Goal: Check status: Check status

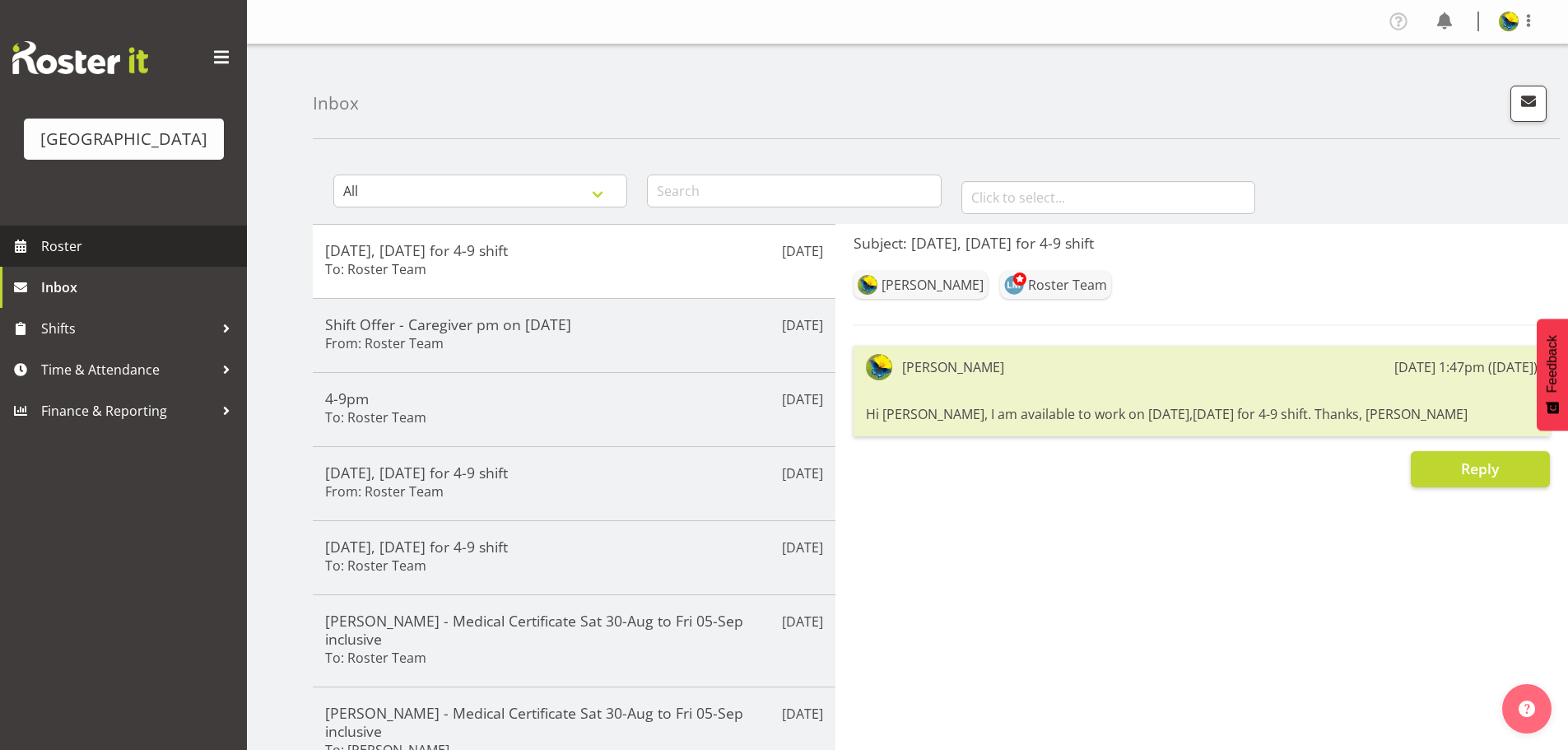
click at [116, 259] on span "Roster" at bounding box center [141, 246] width 198 height 25
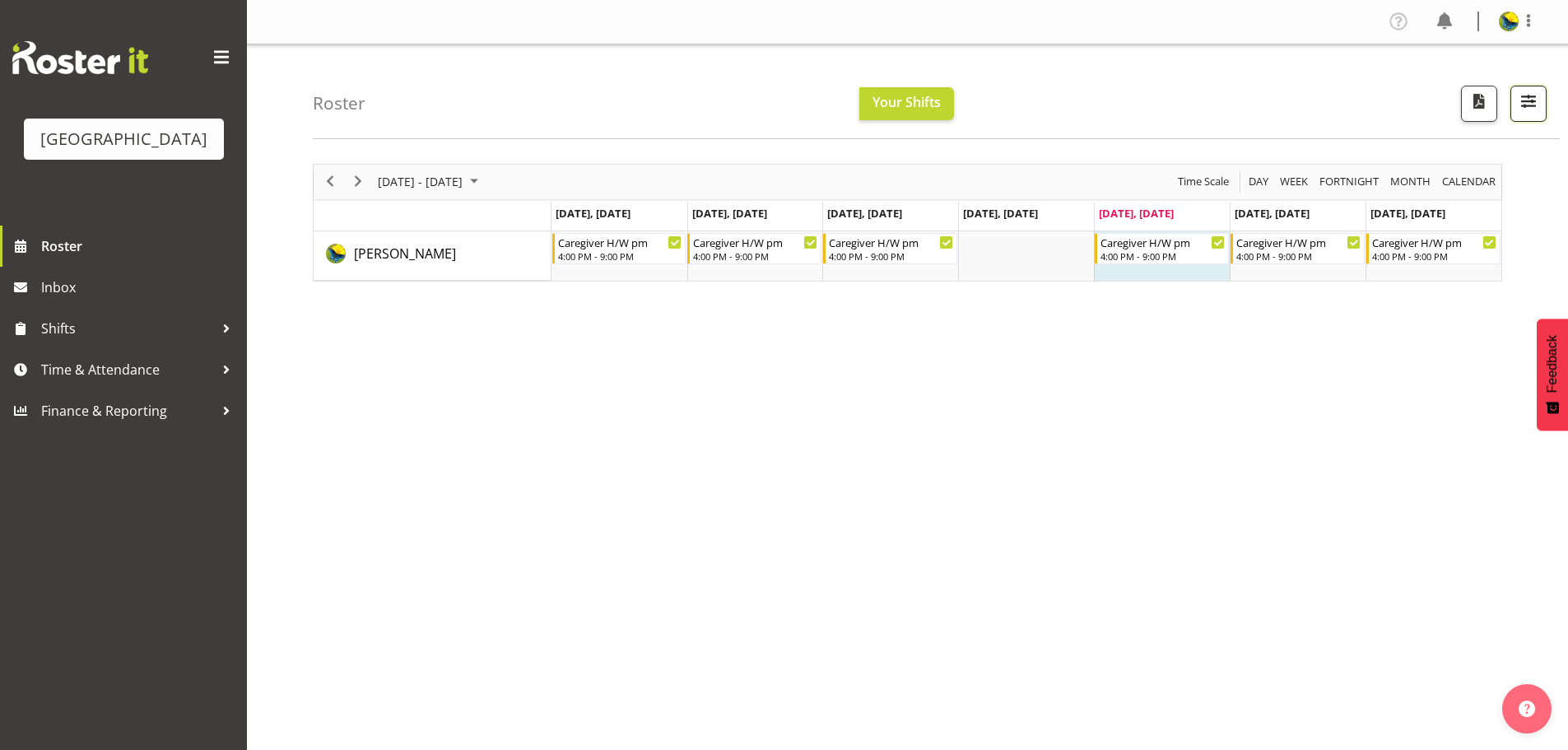
click at [1531, 106] on span "button" at bounding box center [1529, 101] width 22 height 22
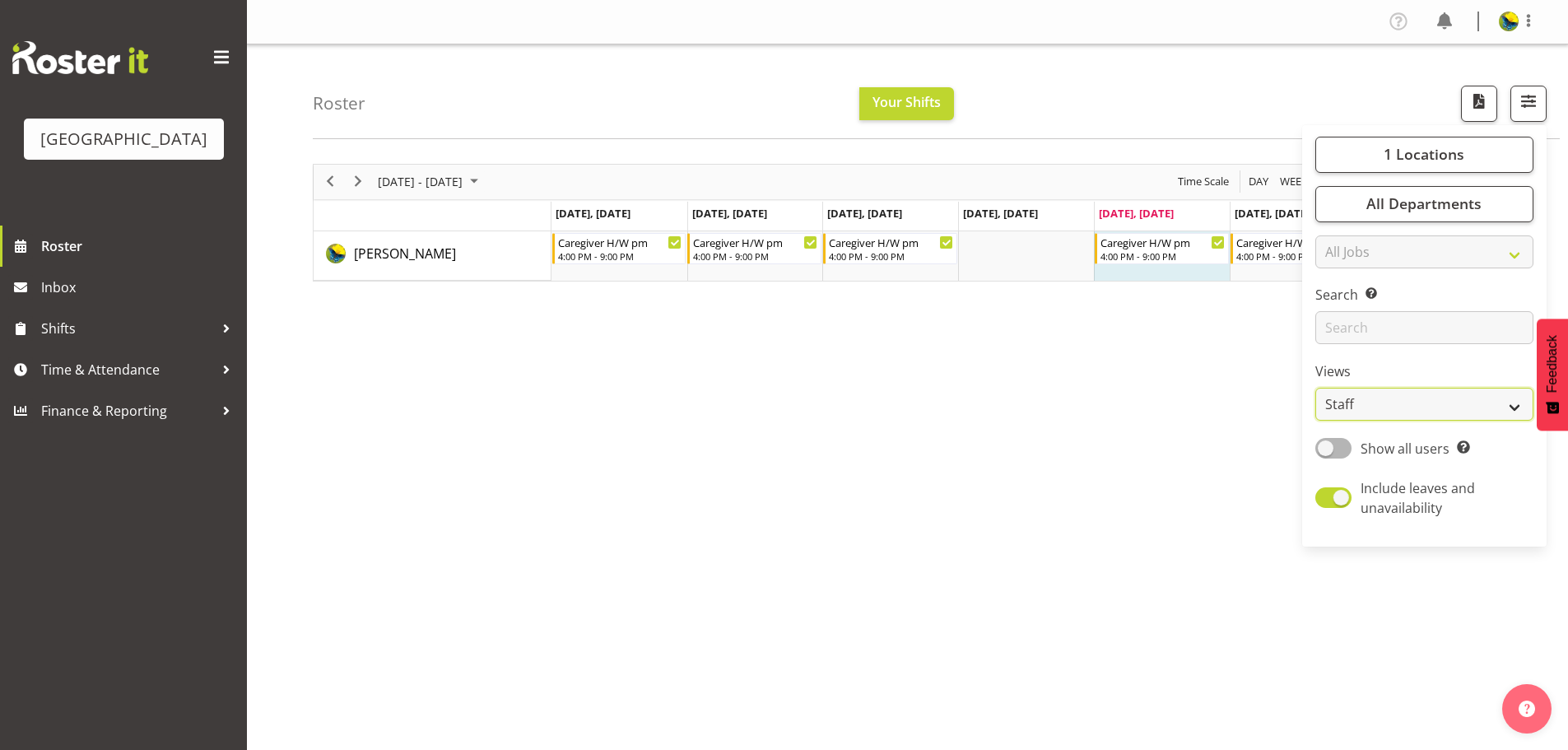
click at [1476, 421] on select "Staff Role Shift - Horizontal Shift - Vertical Staff - Location" at bounding box center [1424, 404] width 218 height 33
select select "shift"
click at [1315, 421] on select "Staff Role Shift - Horizontal Shift - Vertical Staff - Location" at bounding box center [1424, 404] width 218 height 33
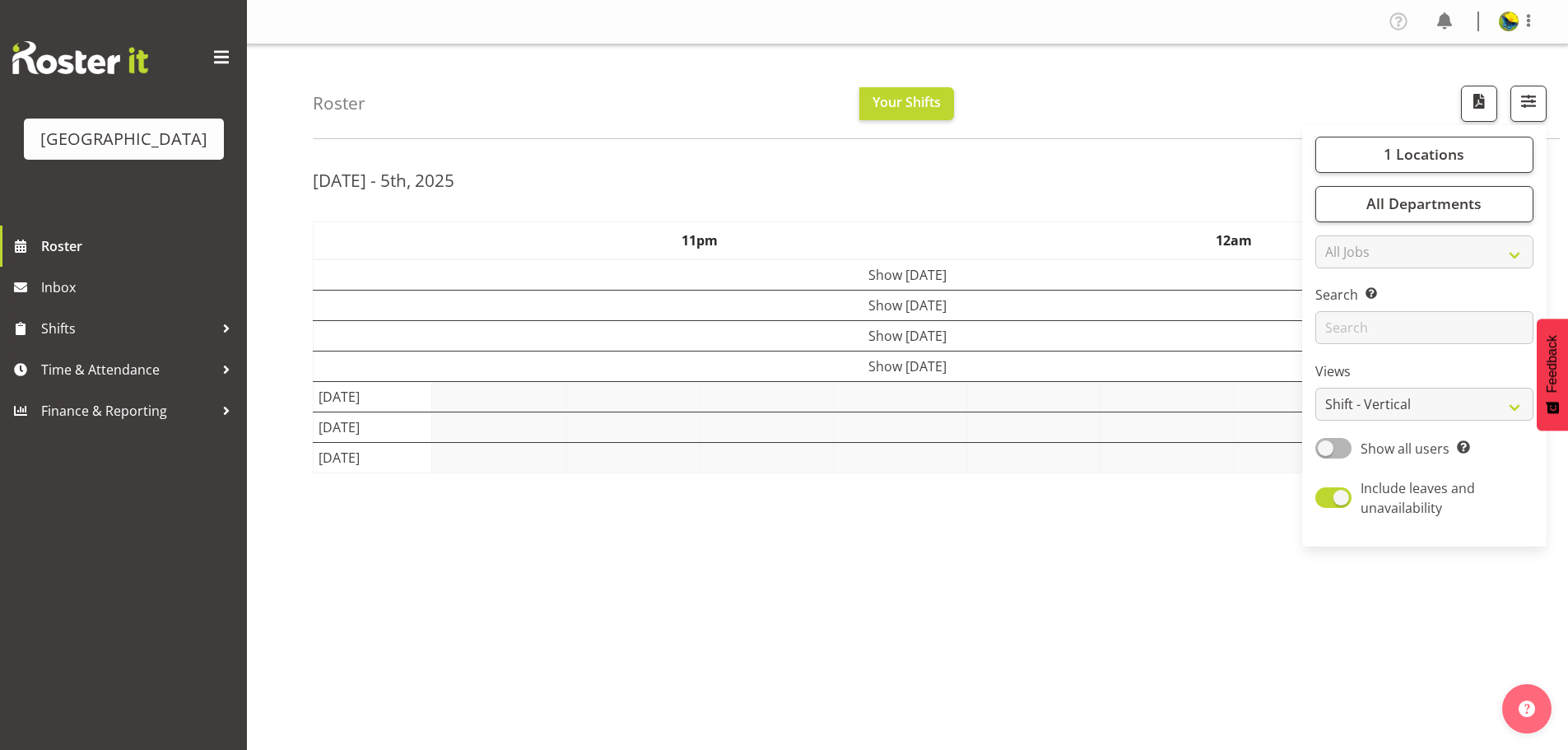
click at [1087, 88] on div "Roster Your Shifts 1 Locations Clear Parkwood Kitchen Parkwood Nurses Select Al…" at bounding box center [936, 91] width 1247 height 95
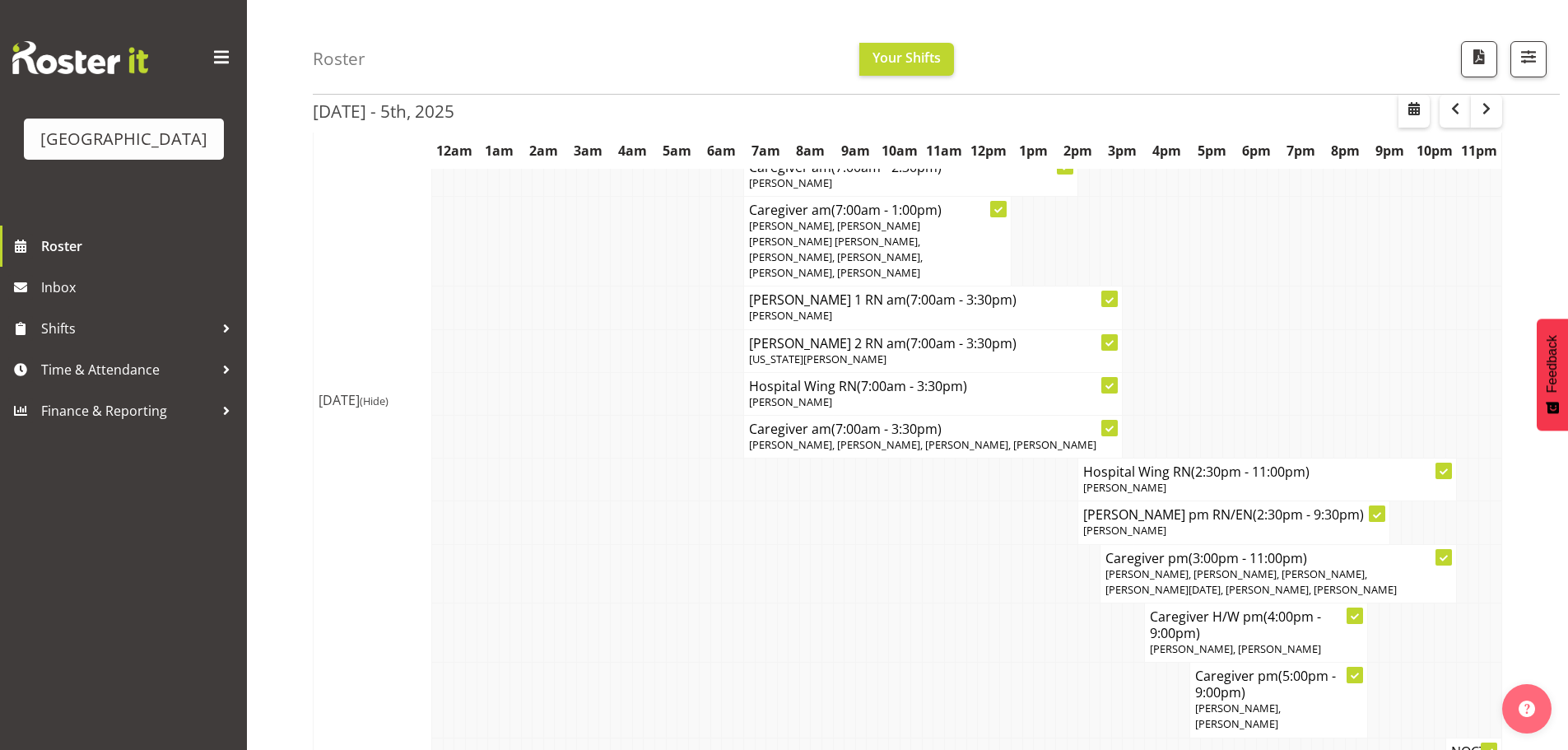
scroll to position [1452, 0]
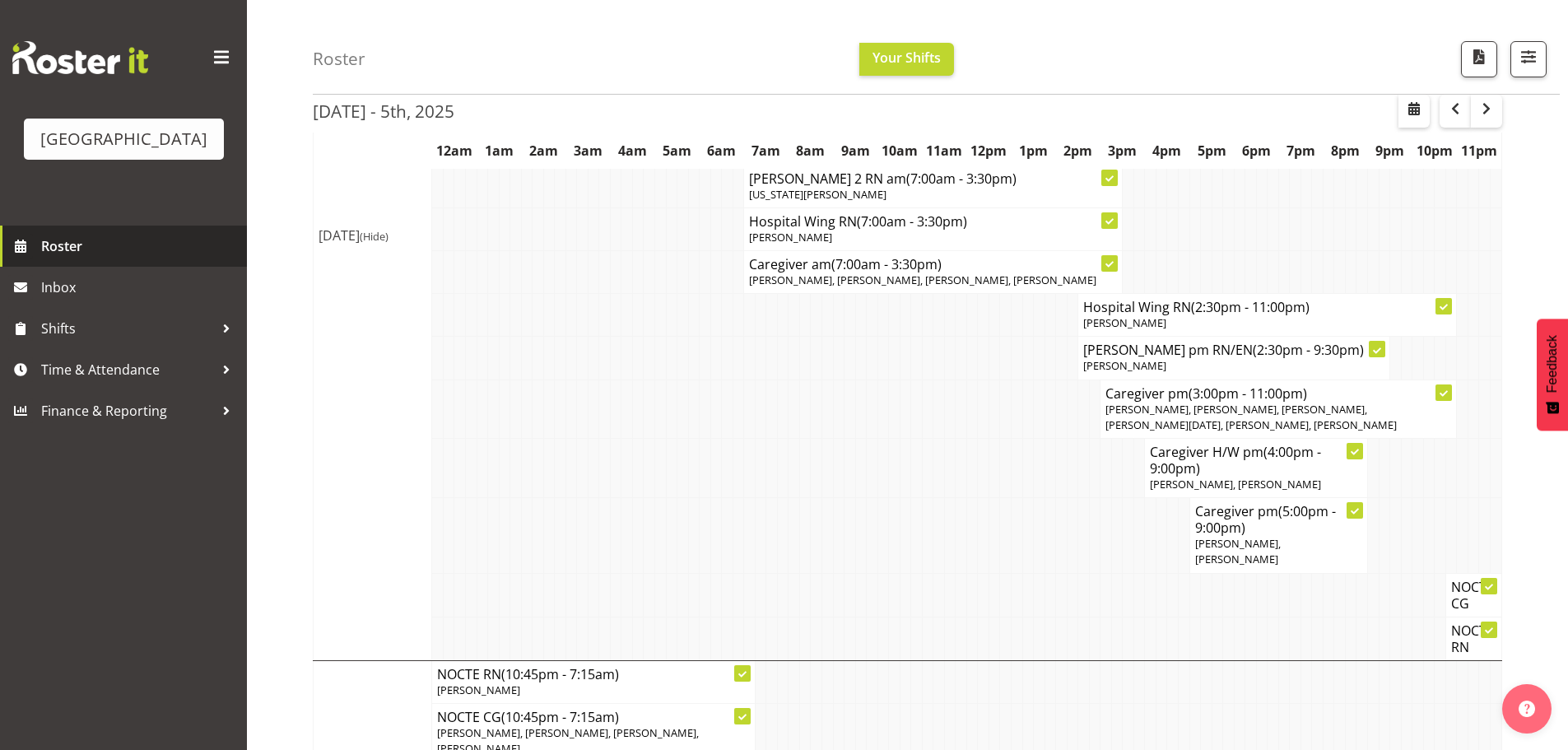
click at [143, 259] on span "Roster" at bounding box center [141, 246] width 198 height 25
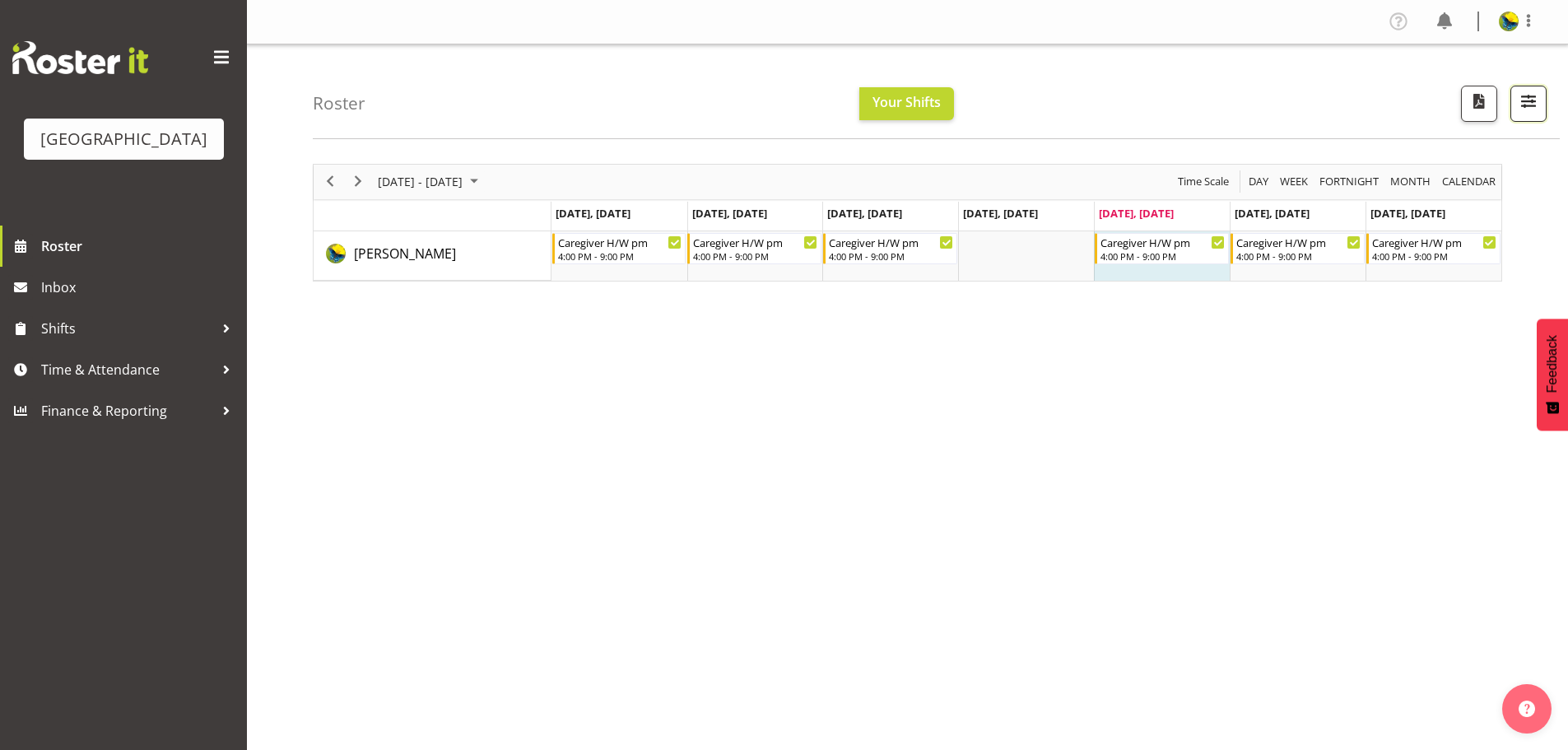
click at [1530, 106] on span "button" at bounding box center [1529, 101] width 22 height 22
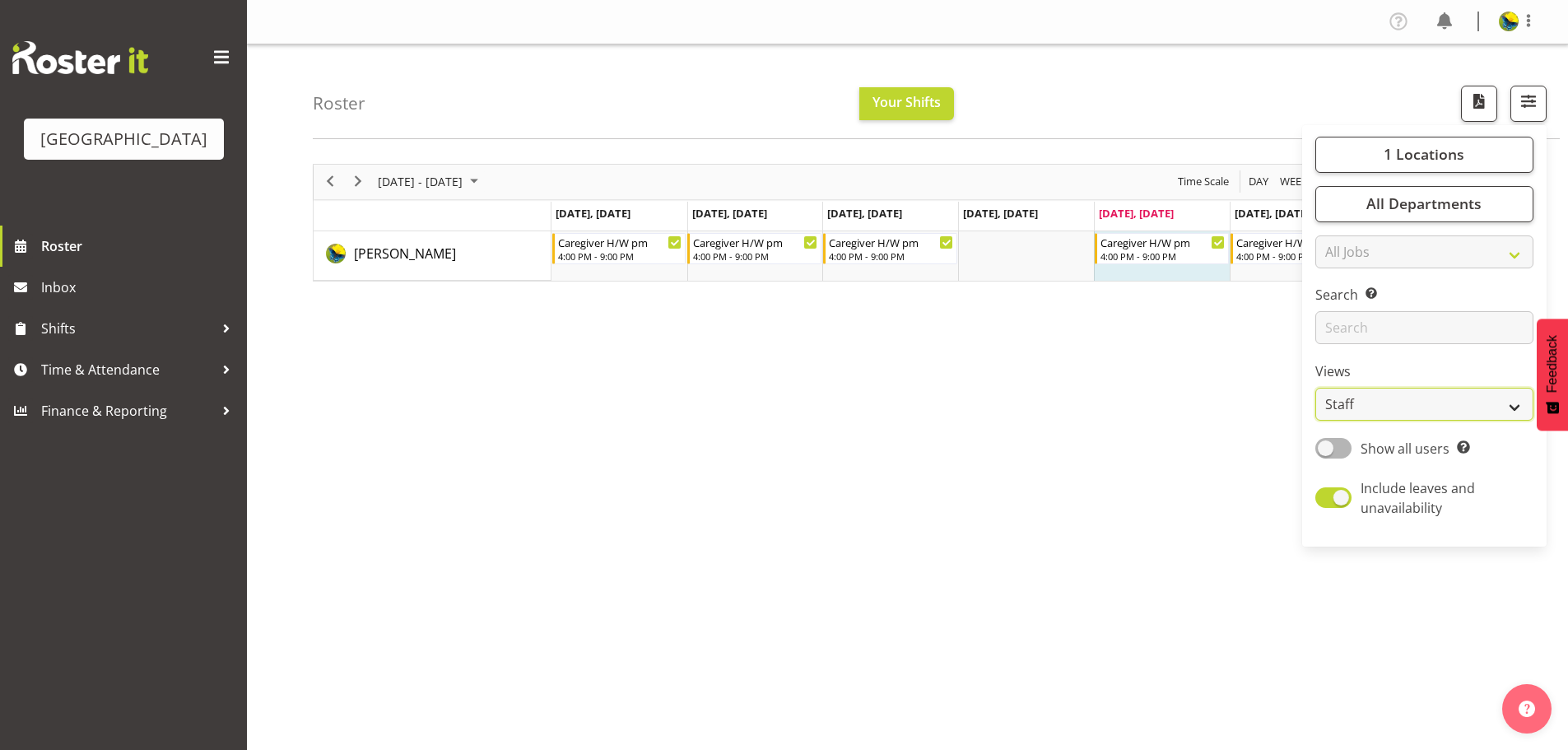
click at [1497, 421] on select "Staff Role Shift - Horizontal Shift - Vertical Staff - Location" at bounding box center [1424, 404] width 218 height 33
drag, startPoint x: 1111, startPoint y: 97, endPoint x: 1419, endPoint y: 153, distance: 313.0
click at [1112, 97] on div "Roster Your Shifts 1 Locations Clear Parkwood Kitchen Parkwood Nurses Select Al…" at bounding box center [936, 91] width 1247 height 95
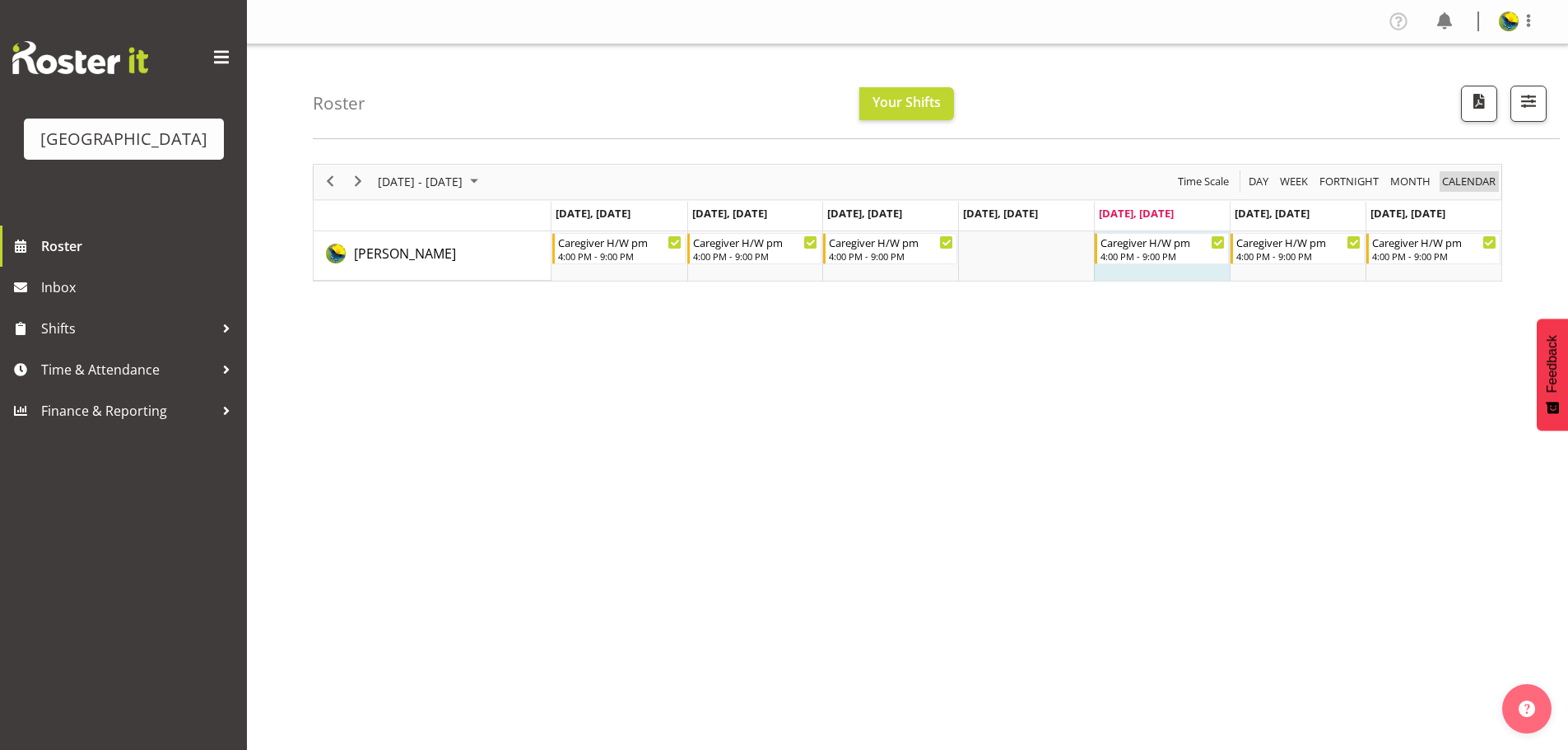
click at [1487, 185] on span "calendar" at bounding box center [1469, 181] width 57 height 21
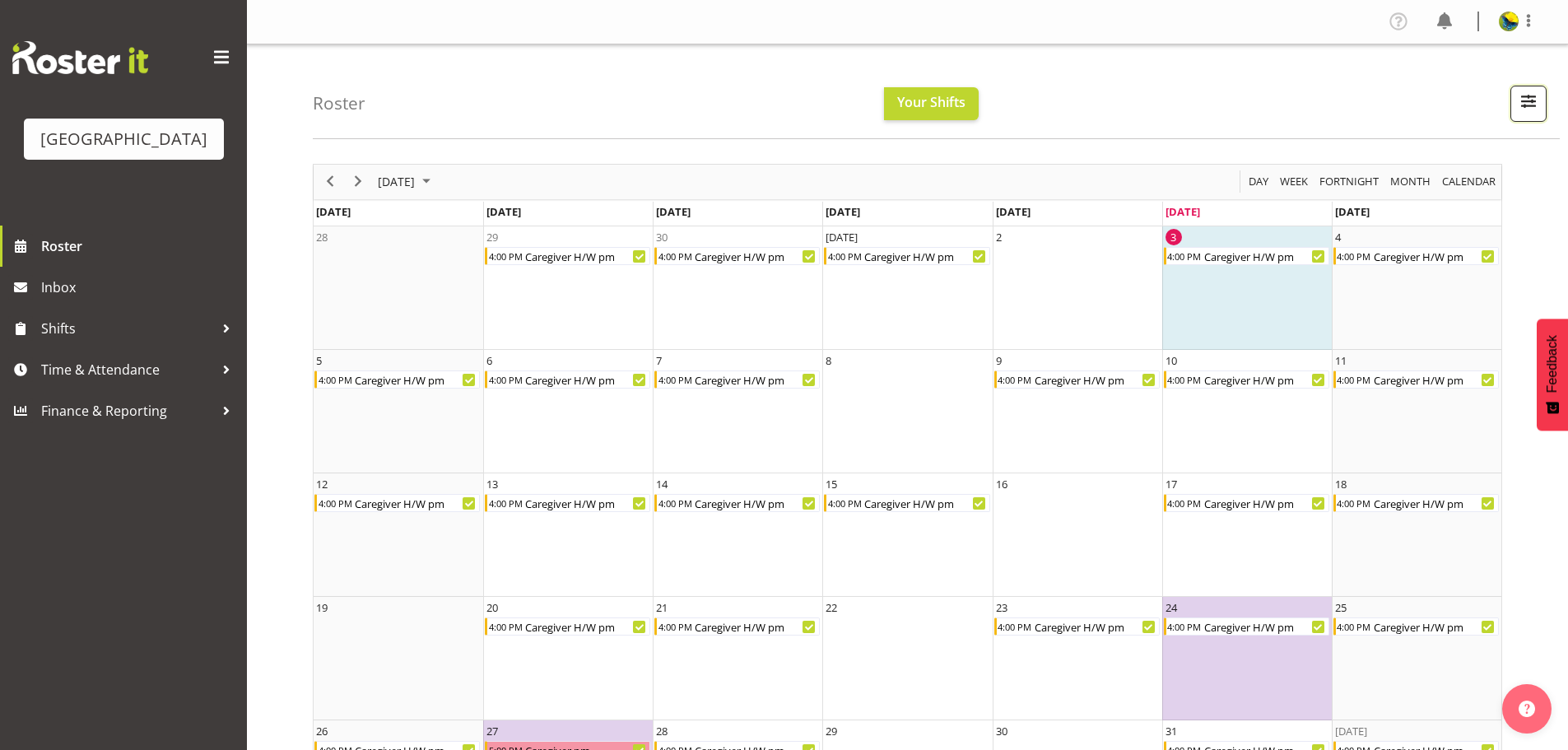
click at [1523, 109] on span "button" at bounding box center [1529, 101] width 22 height 22
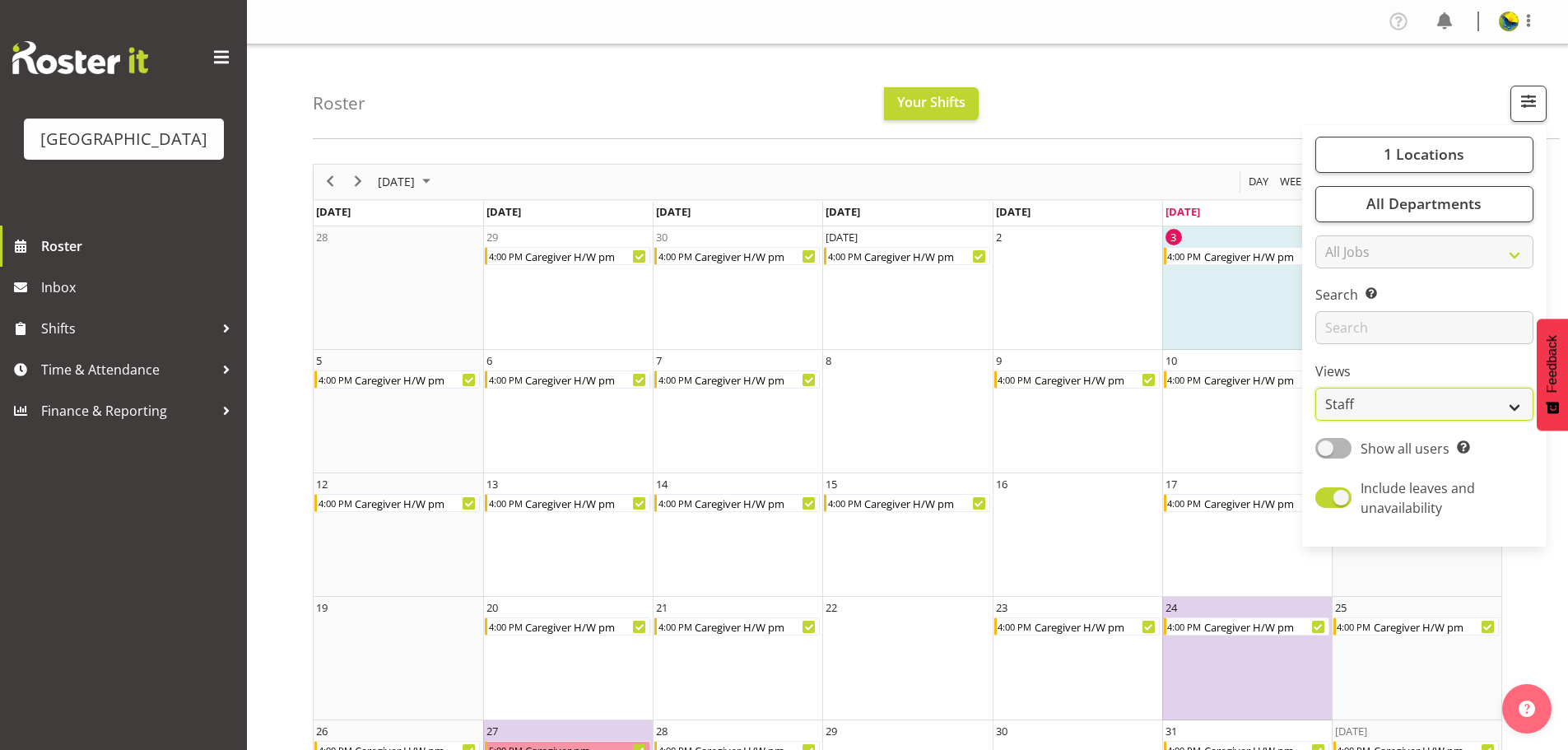
click at [1506, 421] on select "Staff Role Shift - Horizontal Shift - Vertical Staff - Location" at bounding box center [1424, 404] width 218 height 33
select select "shiftH"
click at [1315, 421] on select "Staff Role Shift - Horizontal Shift - Vertical Staff - Location" at bounding box center [1424, 404] width 218 height 33
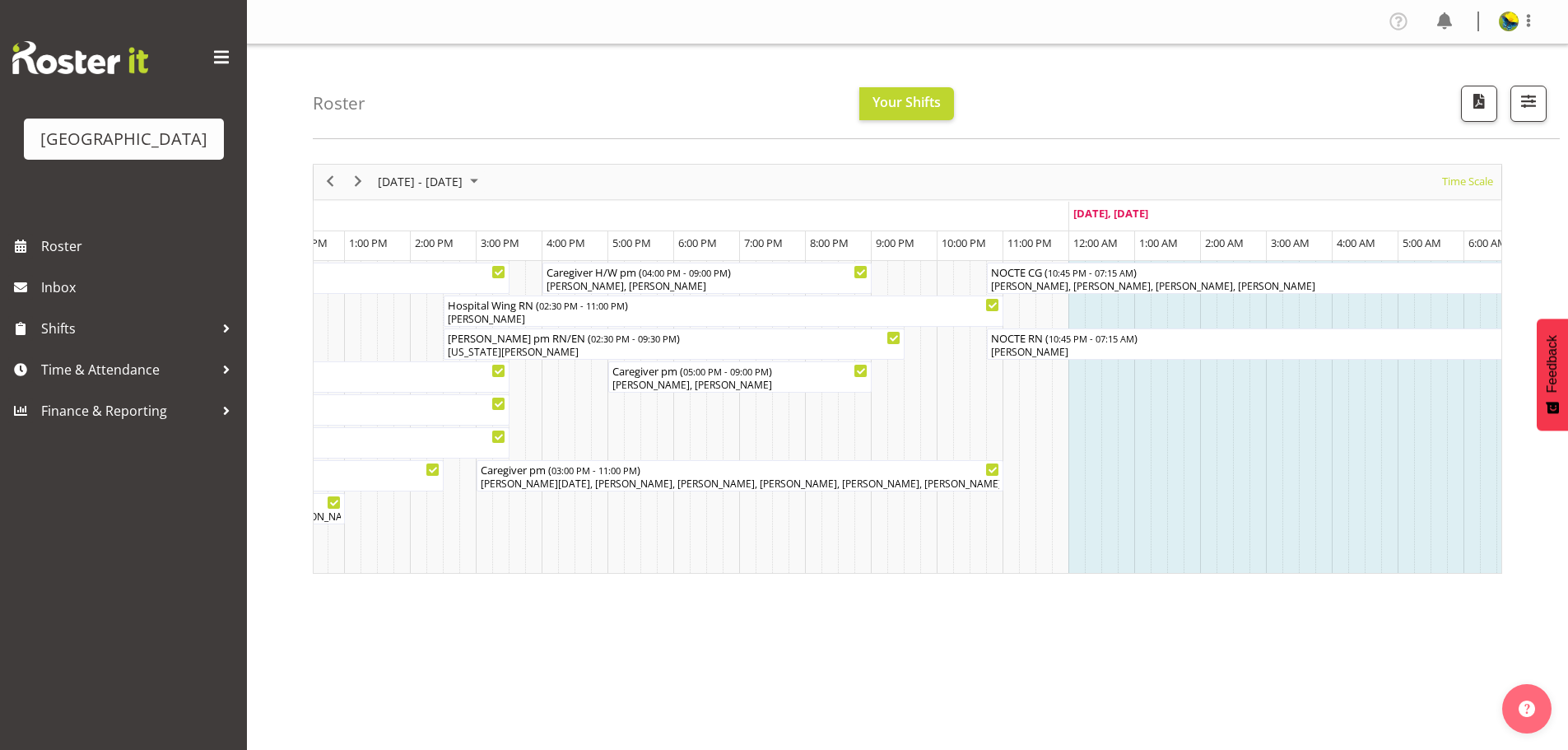
scroll to position [0, 5466]
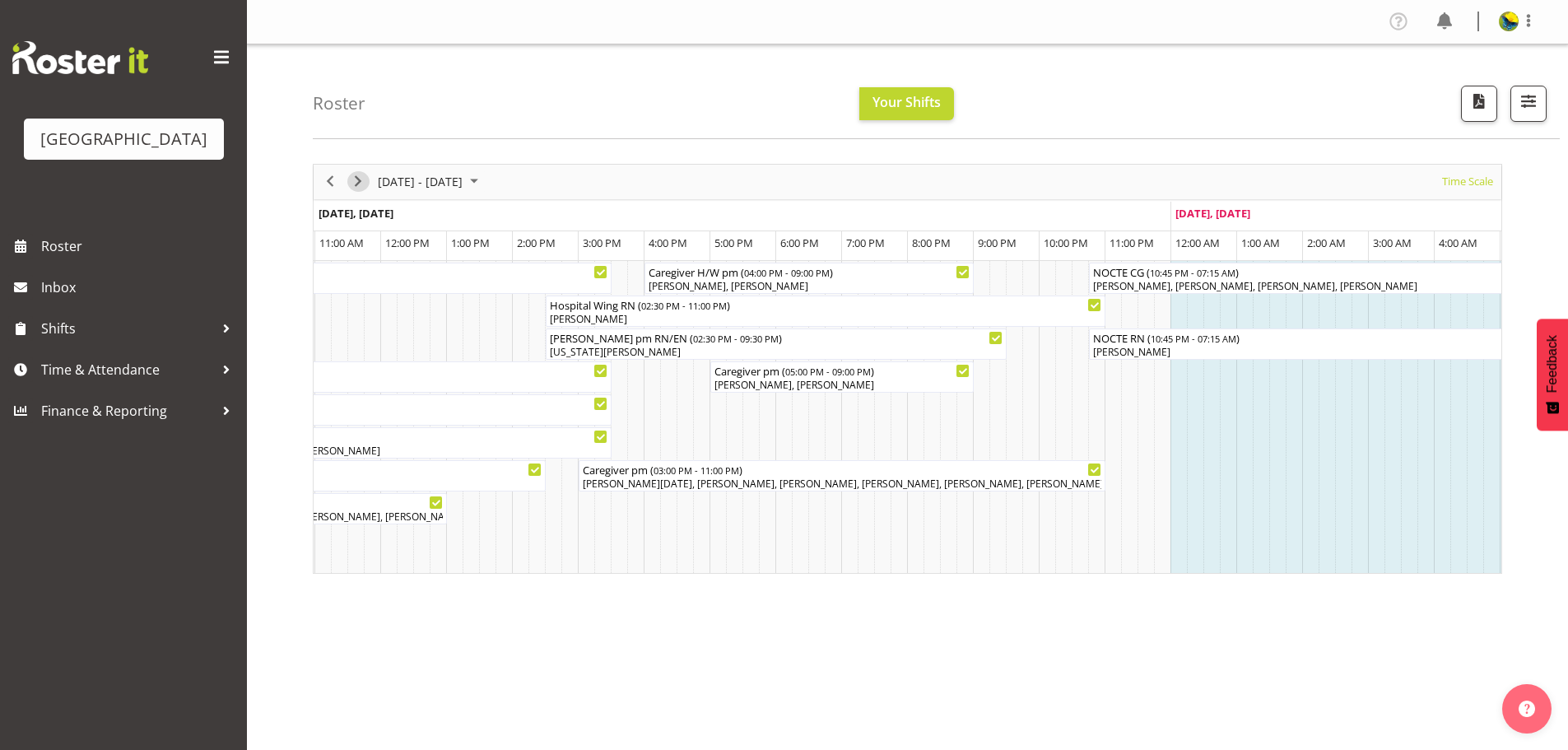
click at [357, 192] on span "Next" at bounding box center [358, 181] width 20 height 21
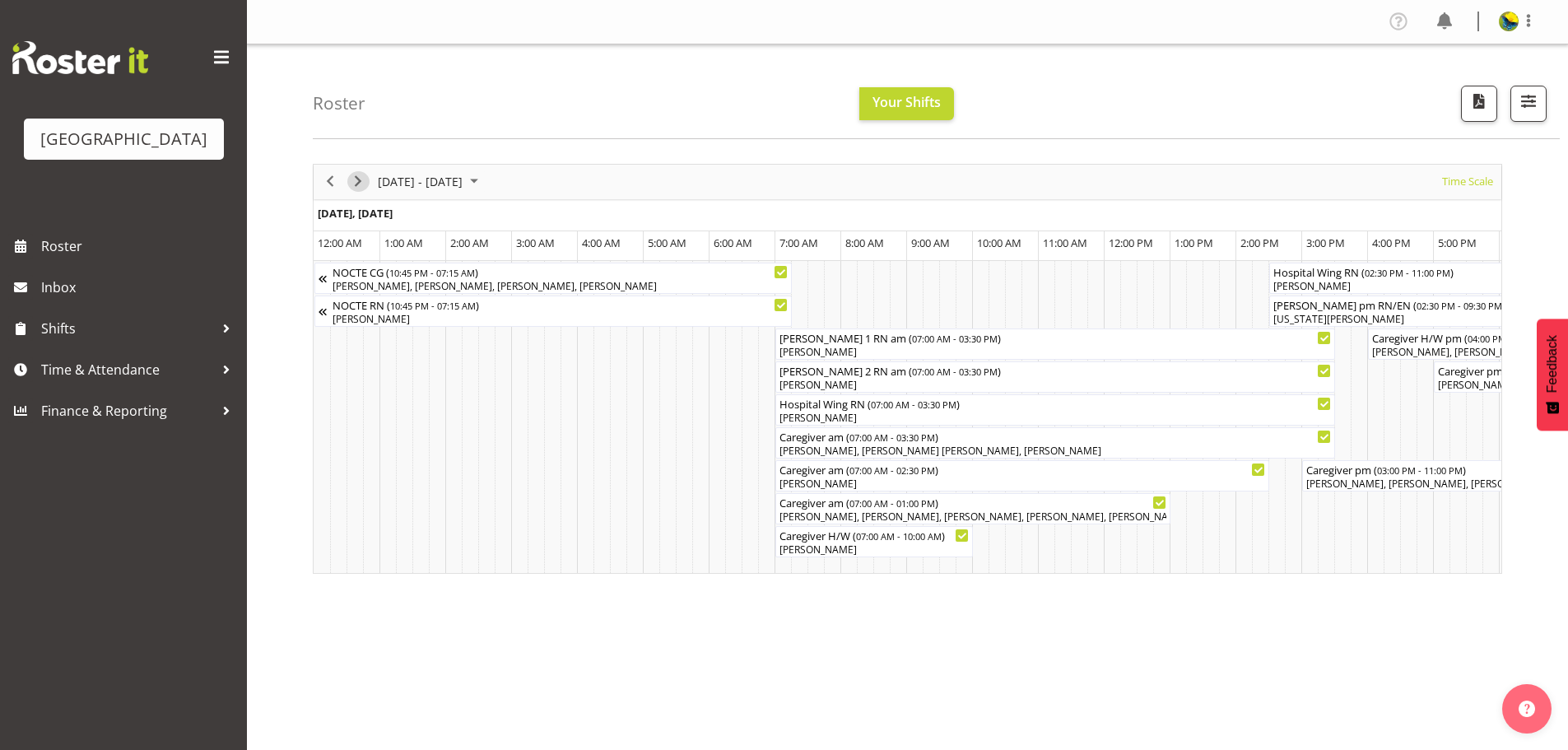
click at [357, 192] on span "Next" at bounding box center [358, 181] width 20 height 21
click at [360, 187] on span "Next" at bounding box center [358, 181] width 20 height 21
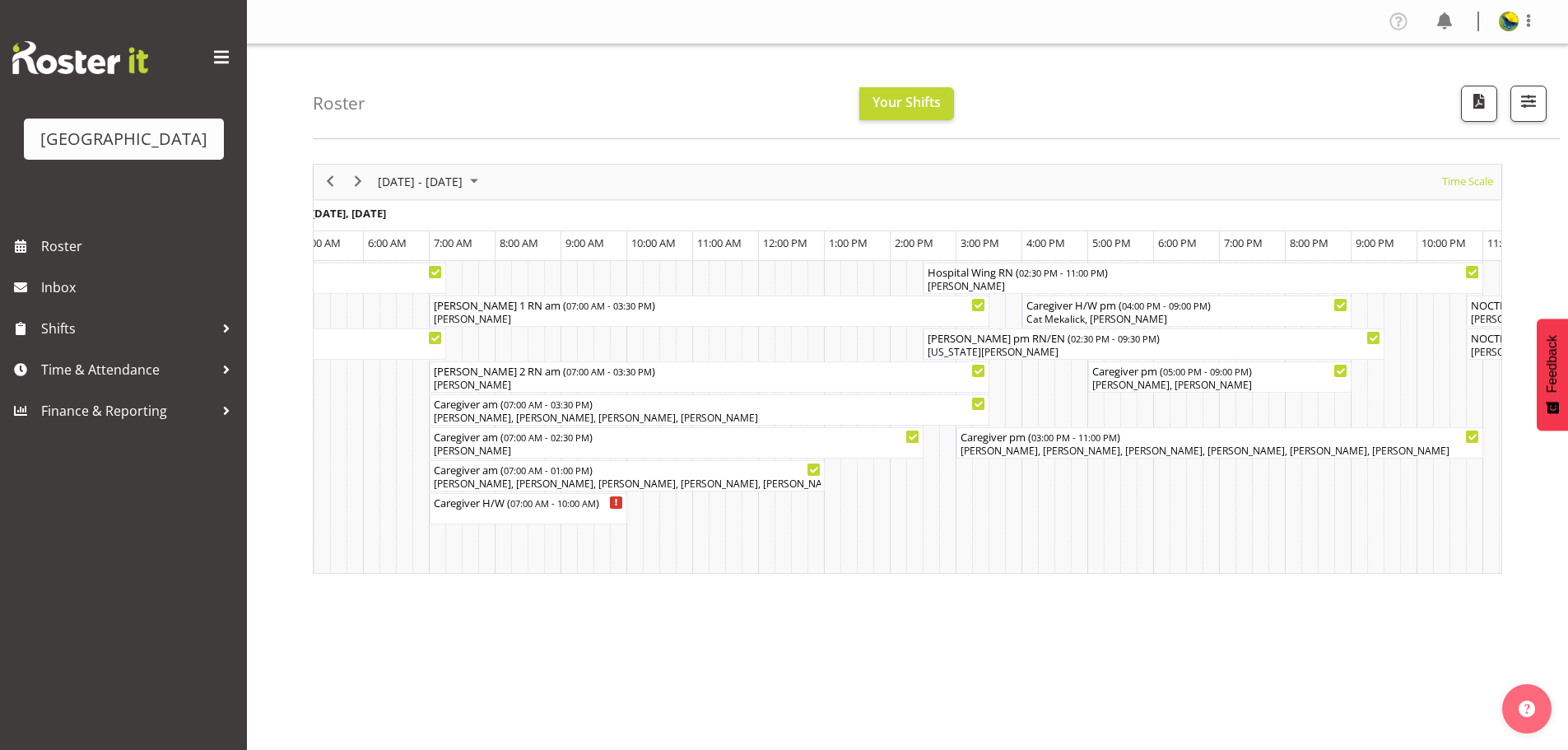
scroll to position [0, 3515]
